Goal: Navigation & Orientation: Find specific page/section

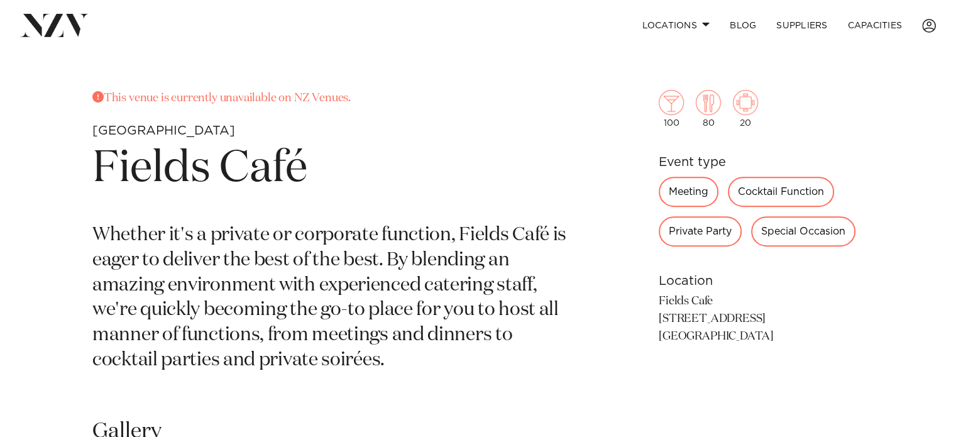
scroll to position [462, 0]
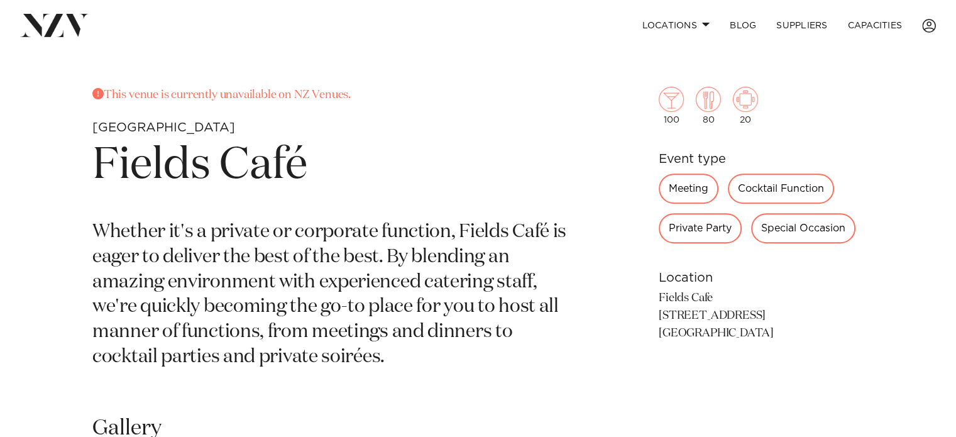
click at [691, 185] on div "Meeting" at bounding box center [689, 188] width 60 height 30
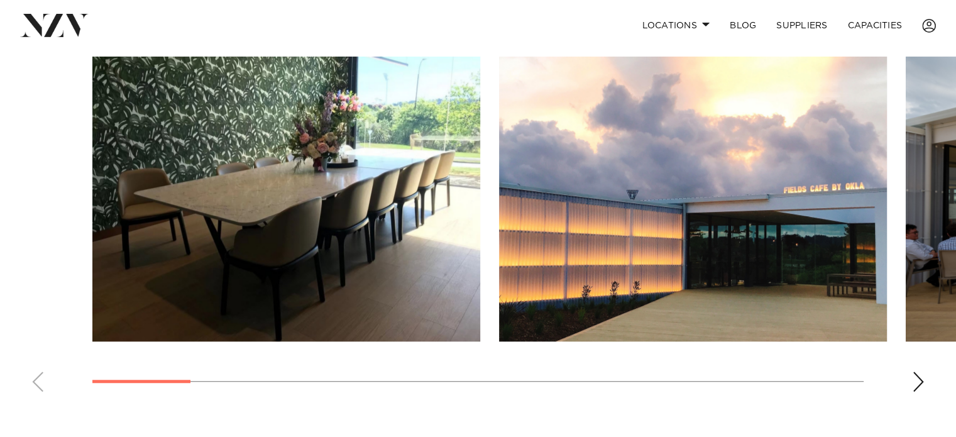
scroll to position [877, 0]
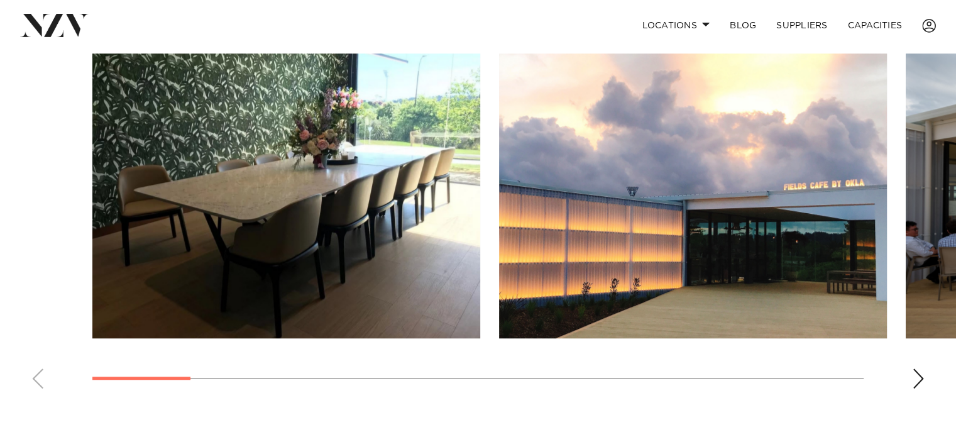
click at [915, 374] on div "Next slide" at bounding box center [918, 378] width 13 height 20
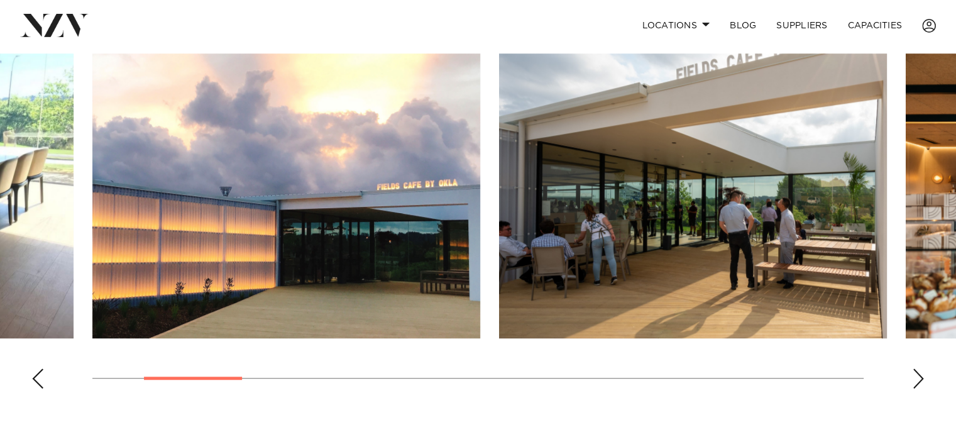
click at [915, 374] on div "Next slide" at bounding box center [918, 378] width 13 height 20
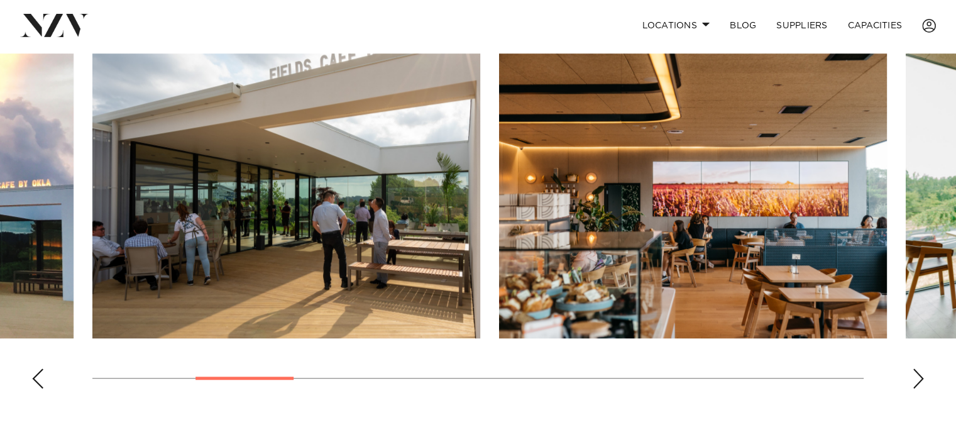
click at [915, 374] on div "Next slide" at bounding box center [918, 378] width 13 height 20
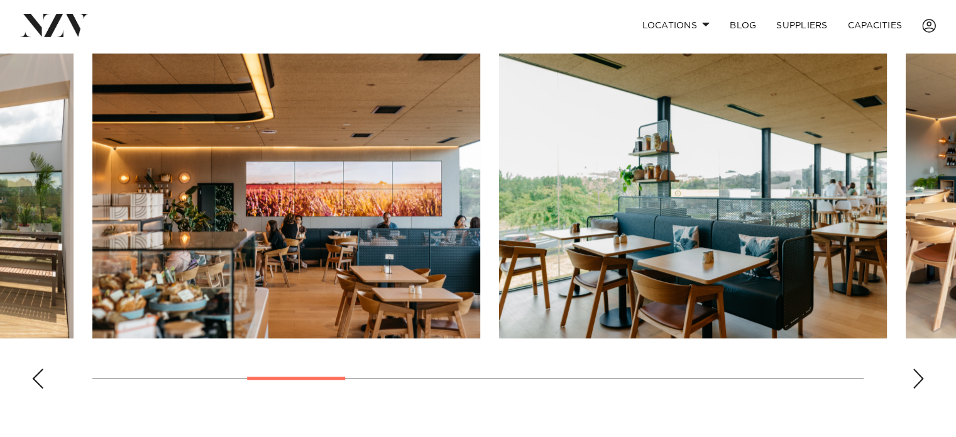
click at [915, 374] on div "Next slide" at bounding box center [918, 378] width 13 height 20
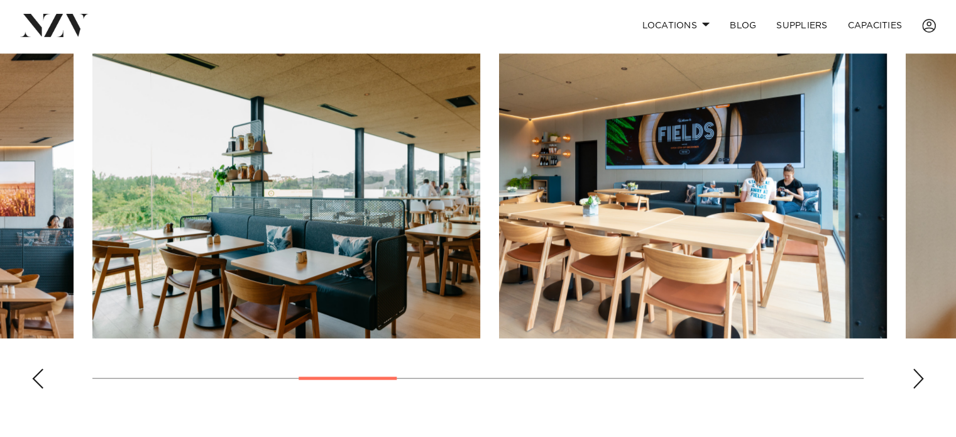
click at [915, 374] on div "Next slide" at bounding box center [918, 378] width 13 height 20
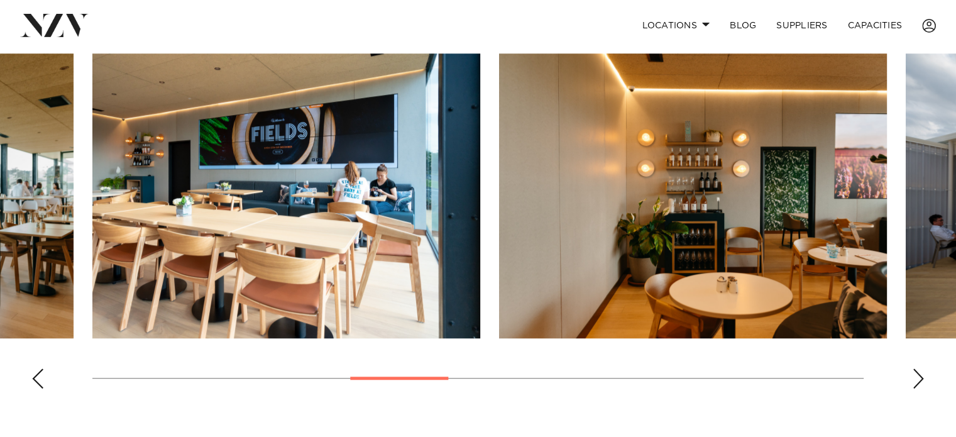
click at [915, 374] on div "Next slide" at bounding box center [918, 378] width 13 height 20
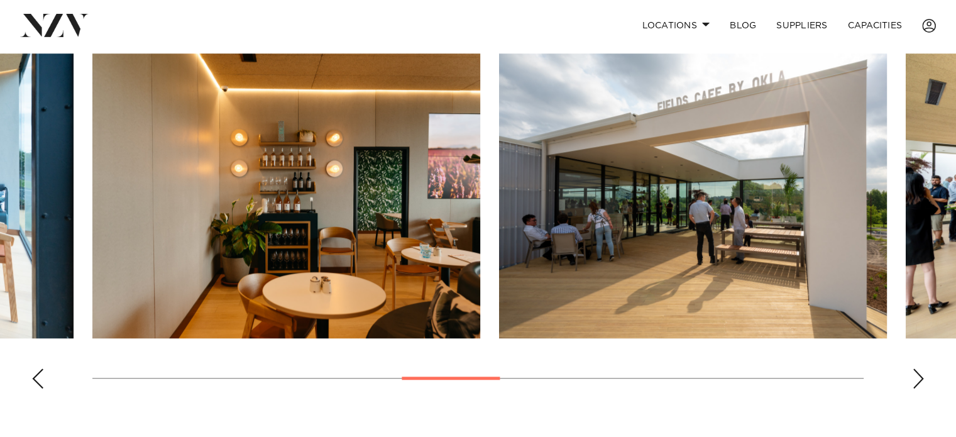
click at [915, 374] on div "Next slide" at bounding box center [918, 378] width 13 height 20
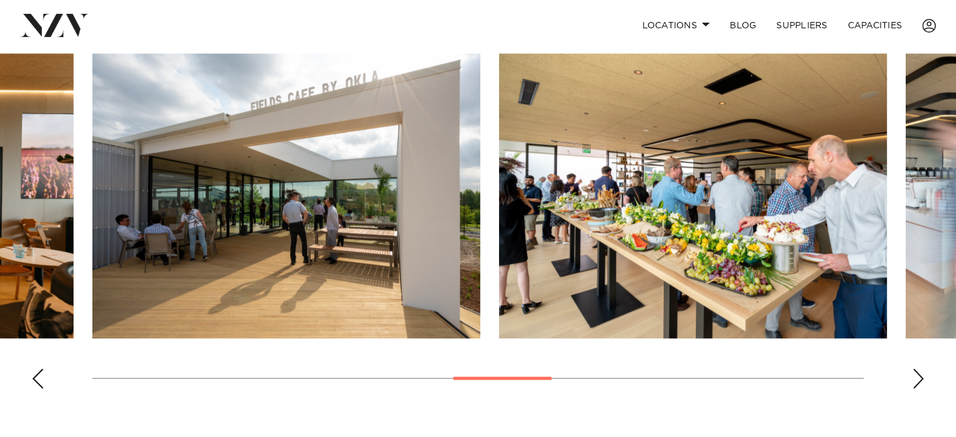
click at [915, 374] on div "Next slide" at bounding box center [918, 378] width 13 height 20
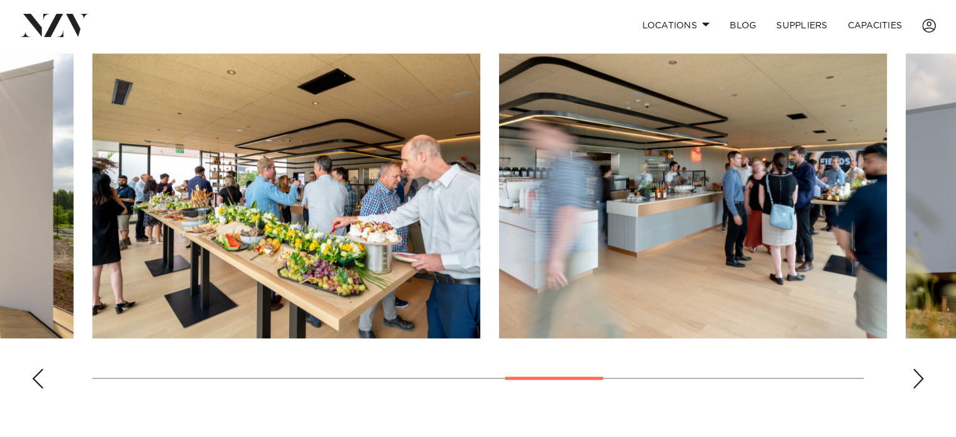
click at [915, 374] on div "Next slide" at bounding box center [918, 378] width 13 height 20
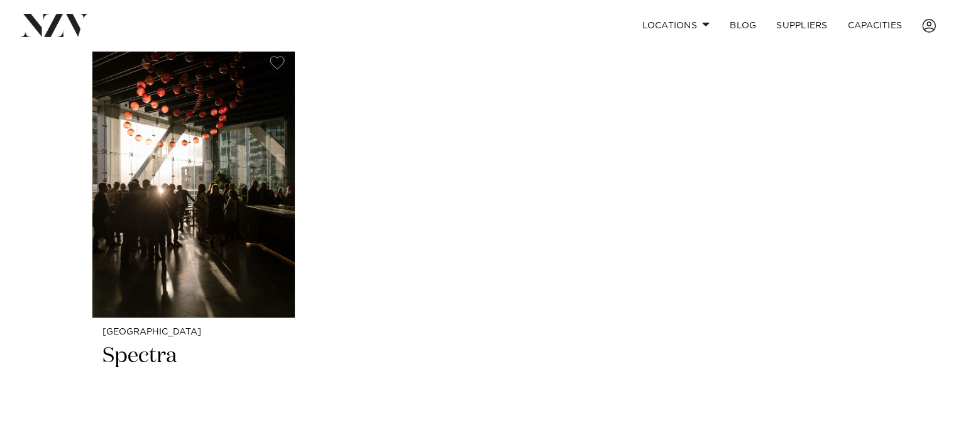
scroll to position [1369, 0]
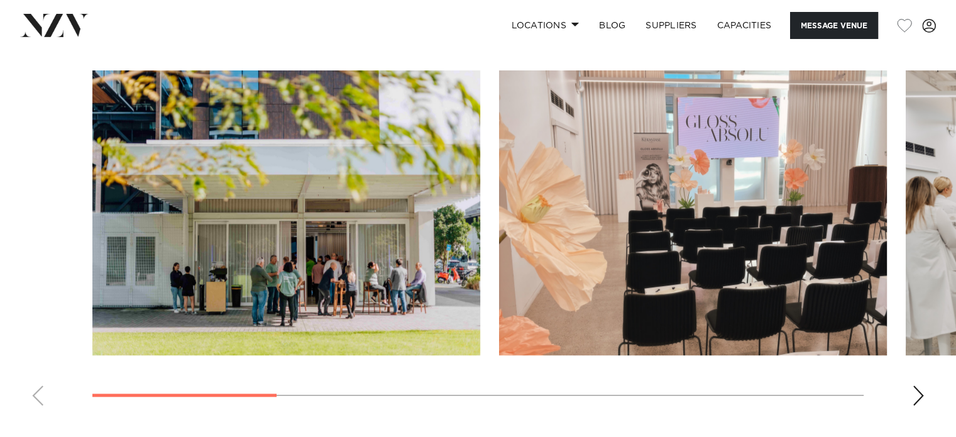
scroll to position [1124, 0]
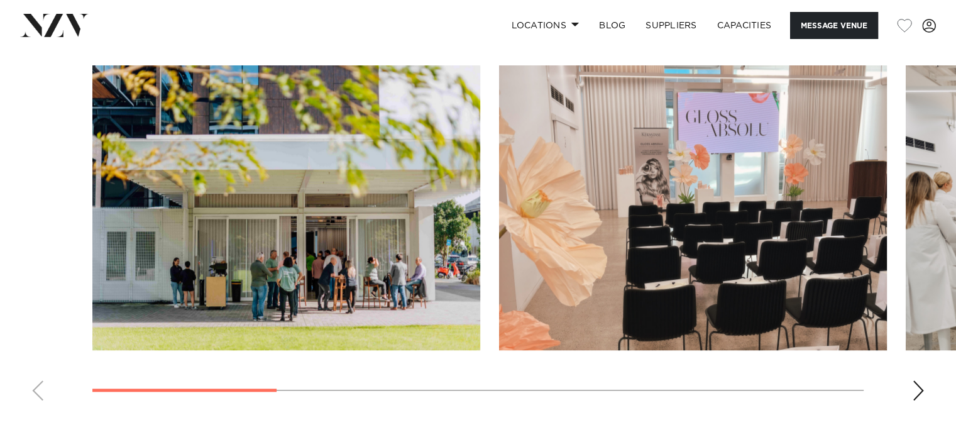
click at [920, 388] on div "Next slide" at bounding box center [918, 390] width 13 height 20
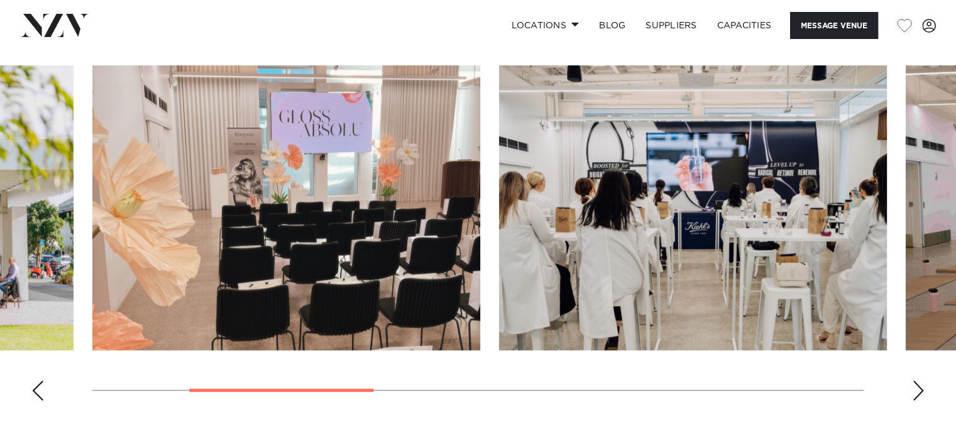
click at [920, 388] on div "Next slide" at bounding box center [918, 390] width 13 height 20
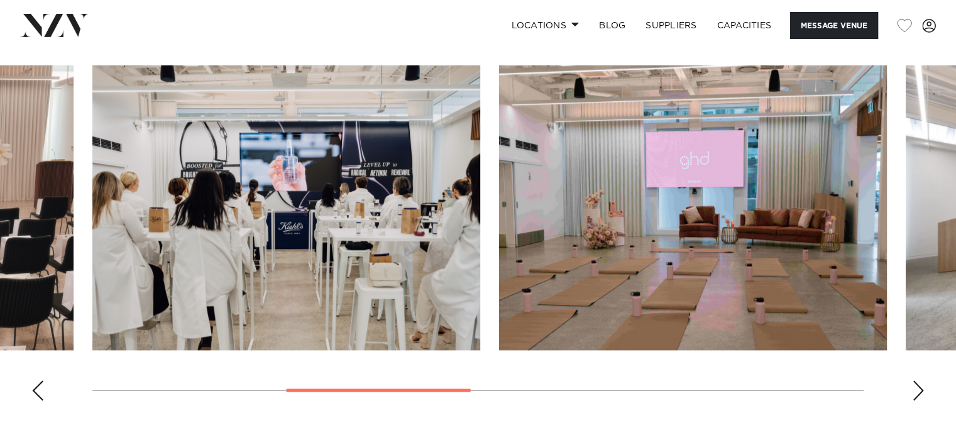
click at [920, 388] on div "Next slide" at bounding box center [918, 390] width 13 height 20
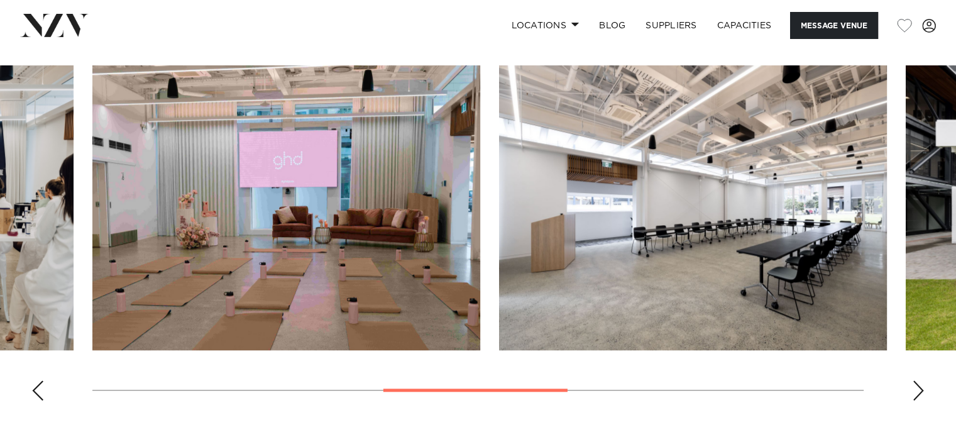
click at [920, 388] on div "Next slide" at bounding box center [918, 390] width 13 height 20
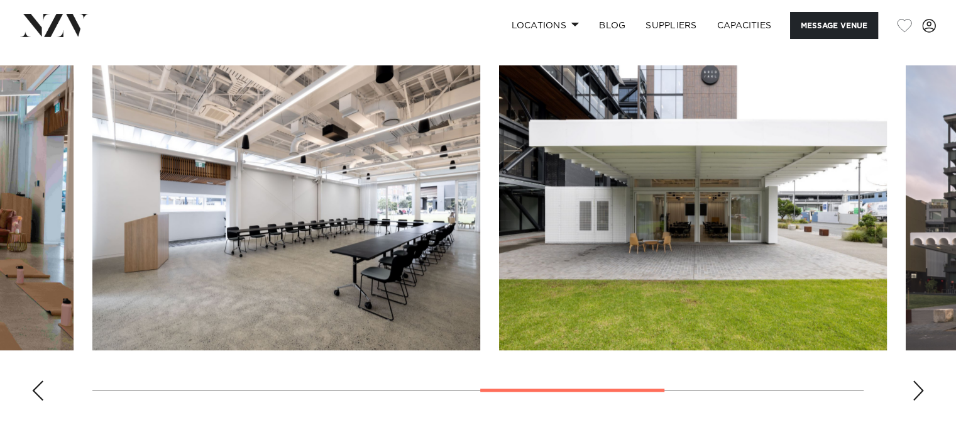
click at [920, 388] on div "Next slide" at bounding box center [918, 390] width 13 height 20
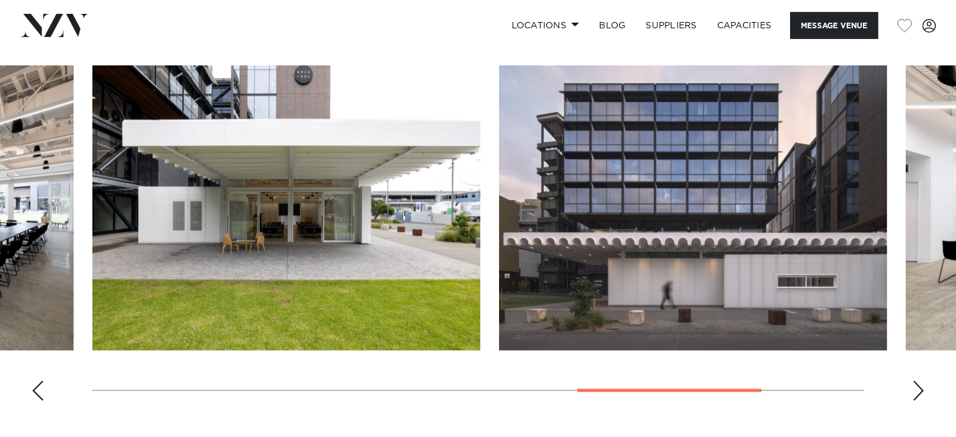
click at [920, 388] on div "Next slide" at bounding box center [918, 390] width 13 height 20
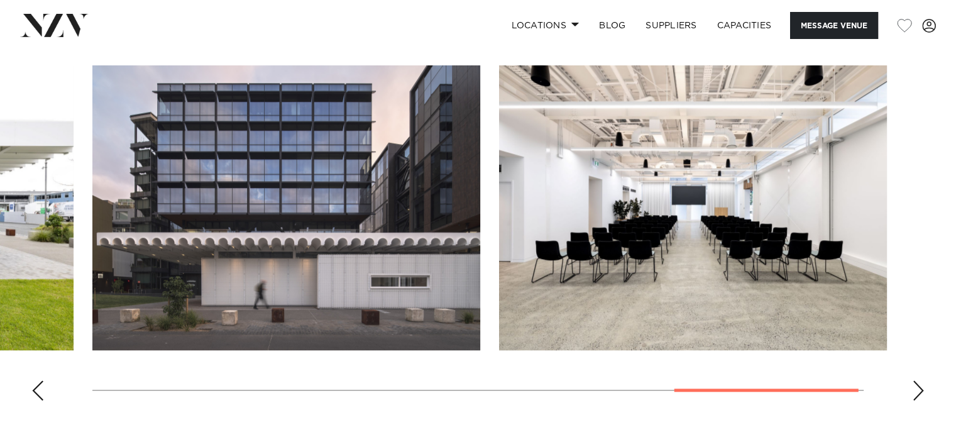
click at [920, 388] on div "Next slide" at bounding box center [918, 390] width 13 height 20
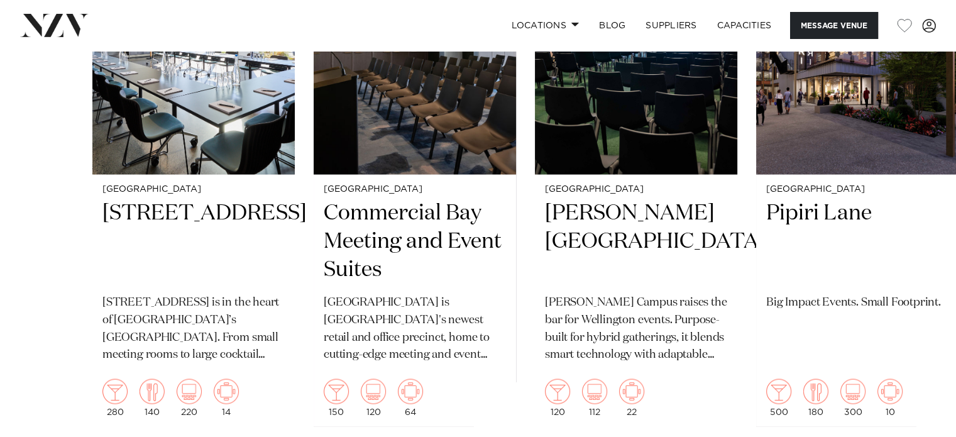
scroll to position [2389, 0]
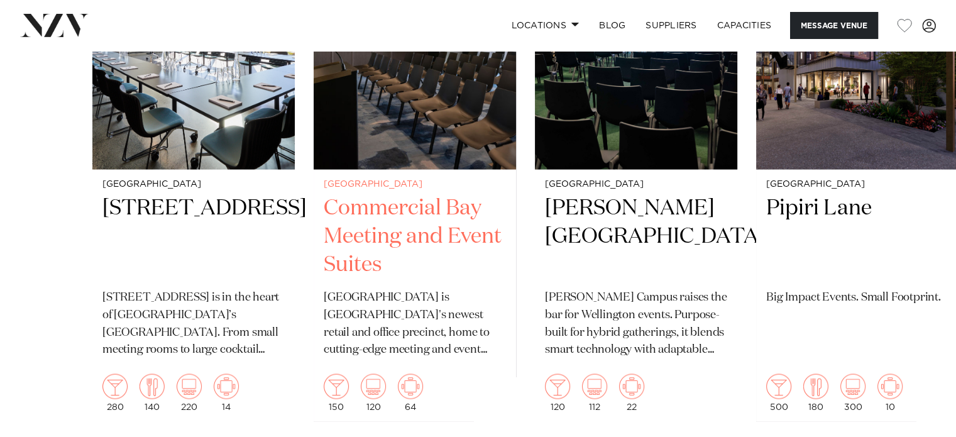
click at [380, 216] on h2 "Commercial Bay Meeting and Event Suites" at bounding box center [415, 236] width 182 height 85
